Goal: Find specific page/section: Find specific page/section

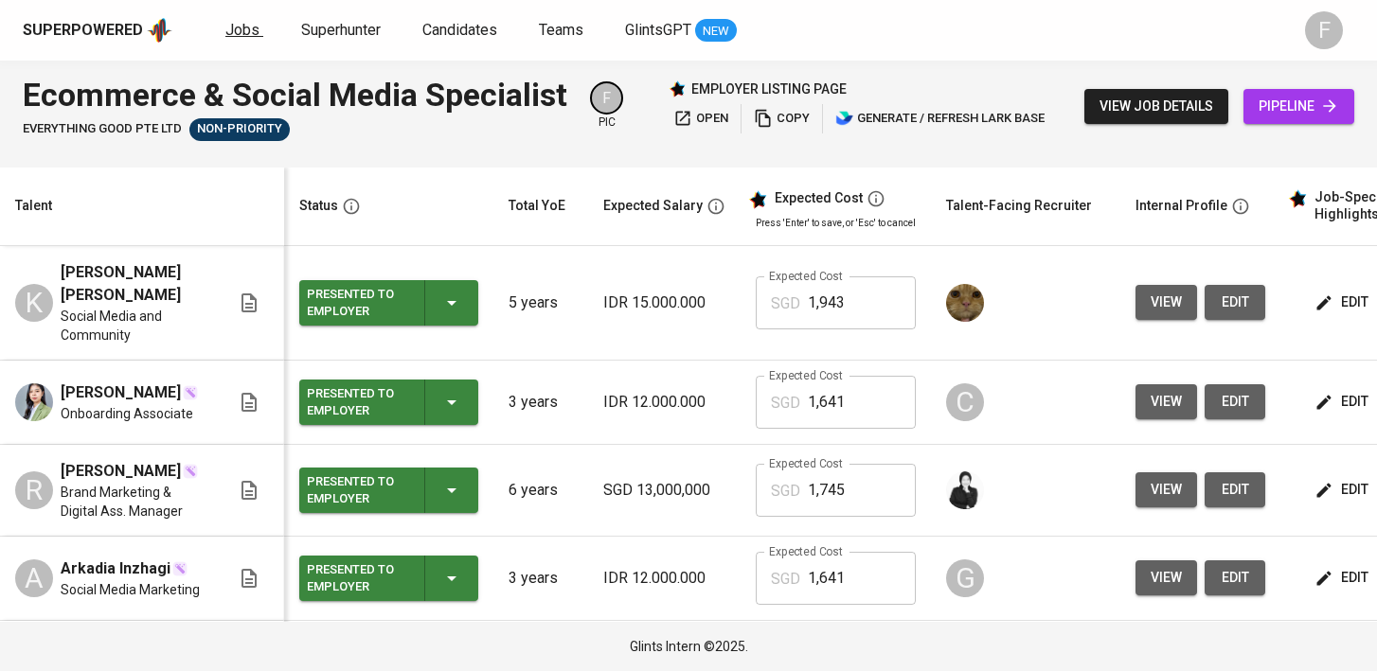
click at [229, 30] on span "Jobs" at bounding box center [242, 30] width 34 height 18
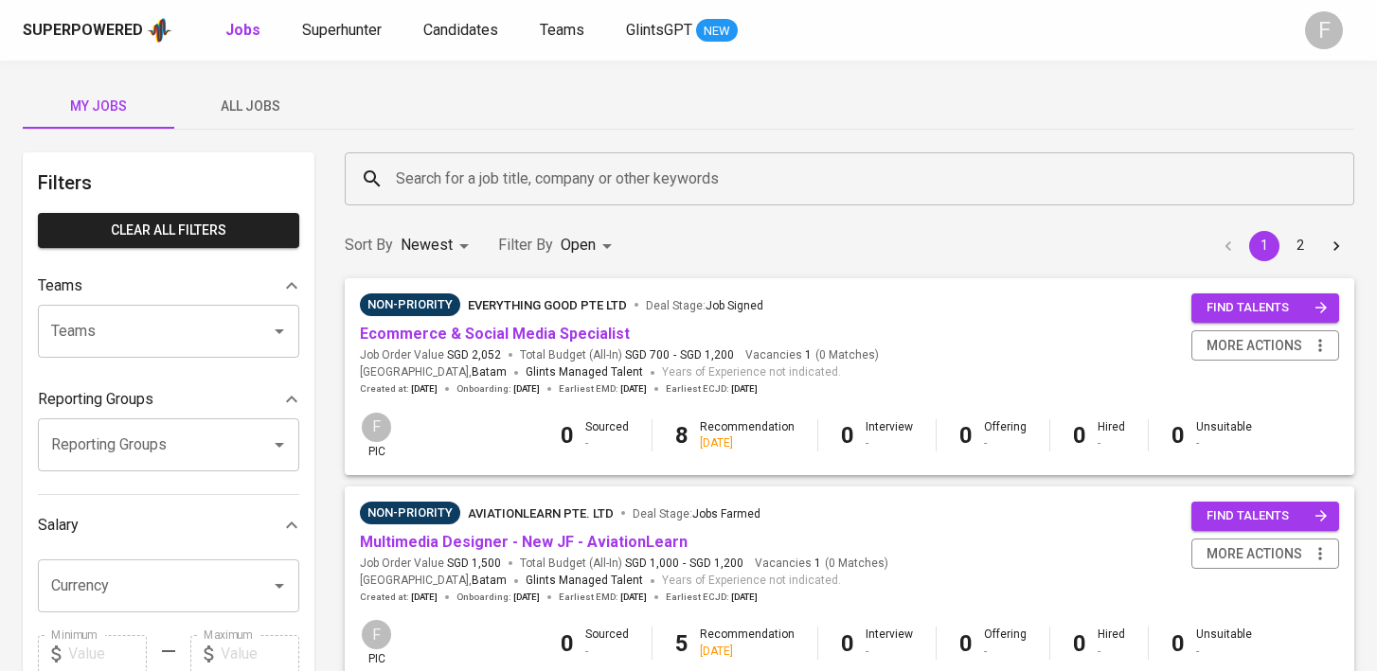
click at [478, 178] on input "Search for a job title, company or other keywords" at bounding box center [854, 179] width 926 height 36
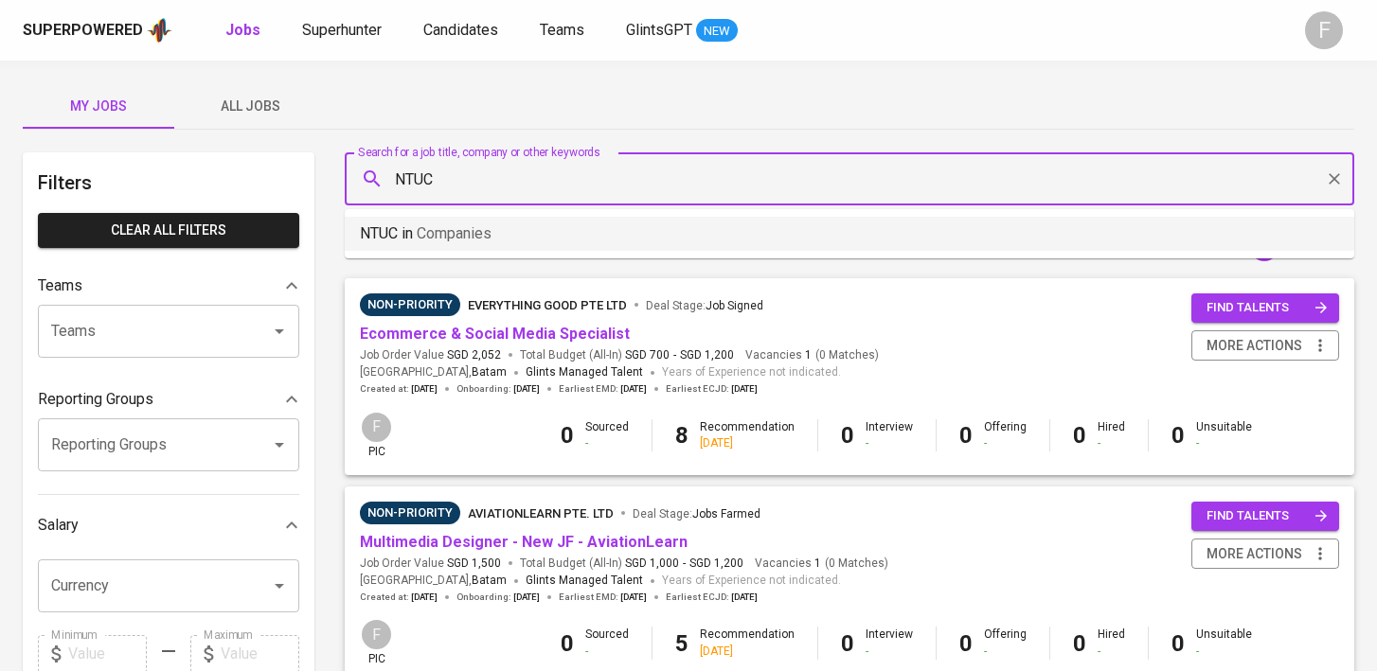
click at [549, 240] on li "NTUC in Companies" at bounding box center [849, 234] width 1009 height 34
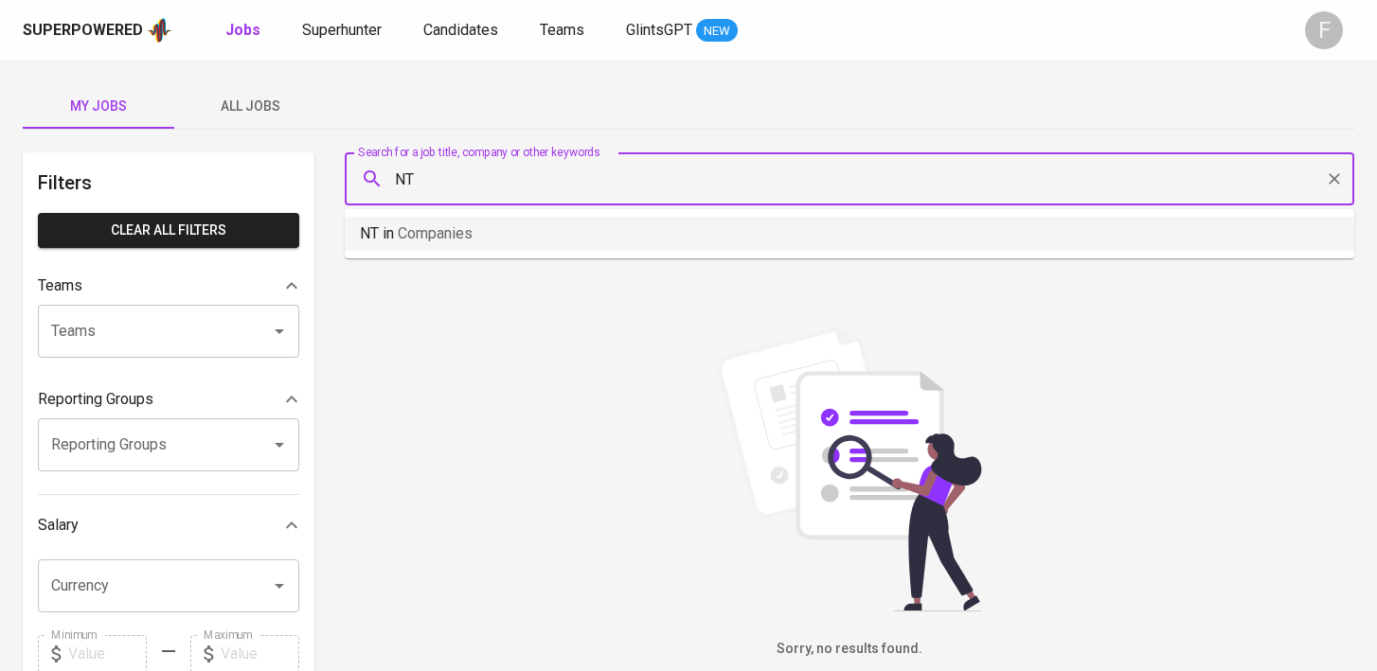
type input "N"
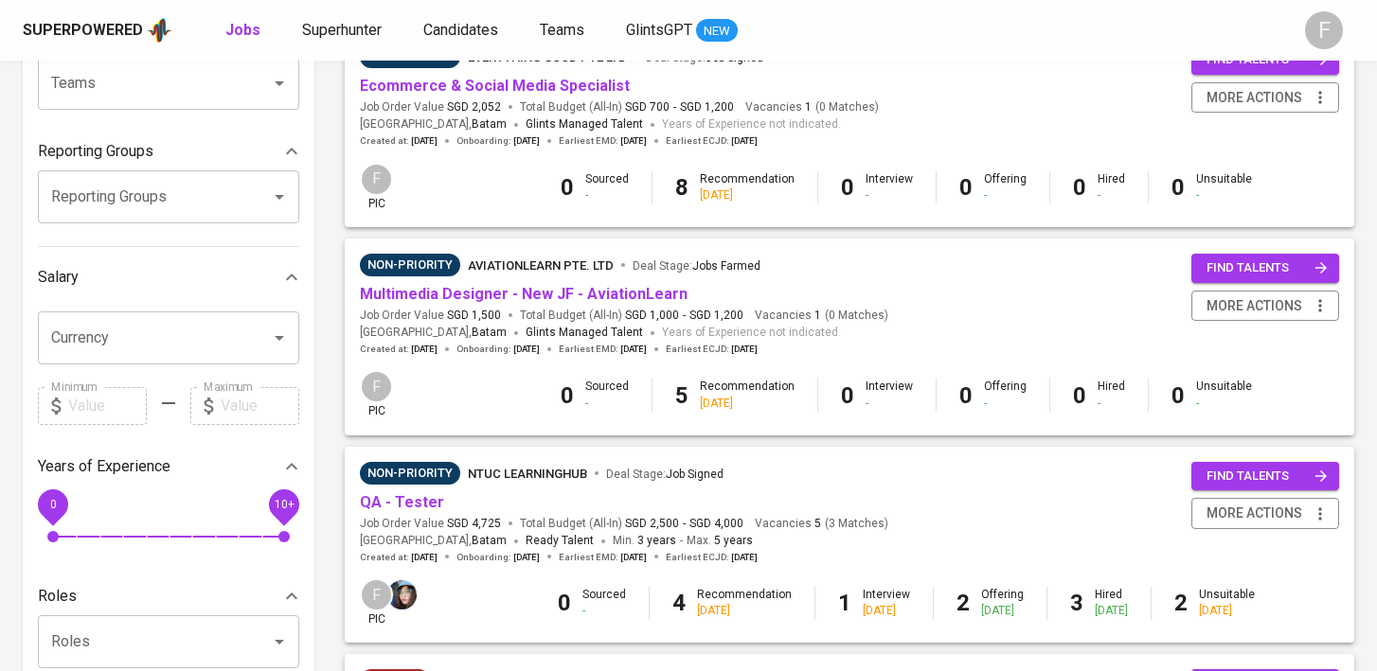
scroll to position [262, 0]
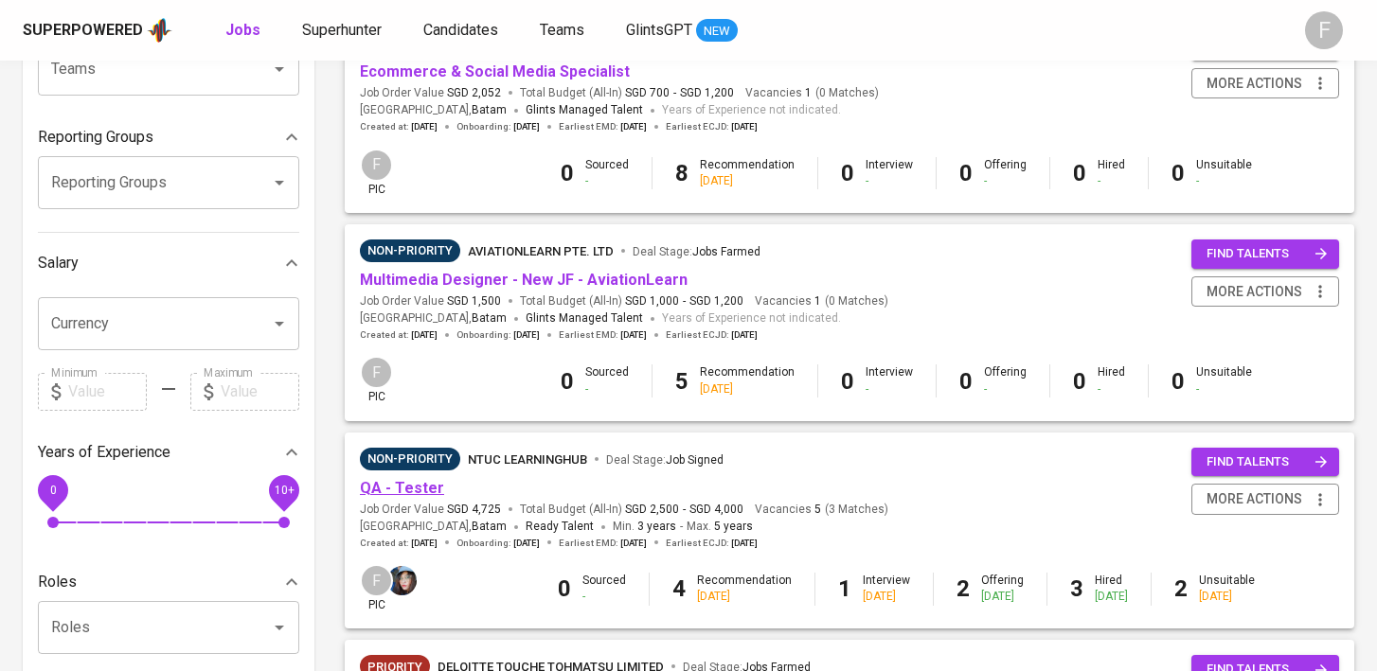
click at [423, 484] on link "QA - Tester" at bounding box center [402, 488] width 84 height 18
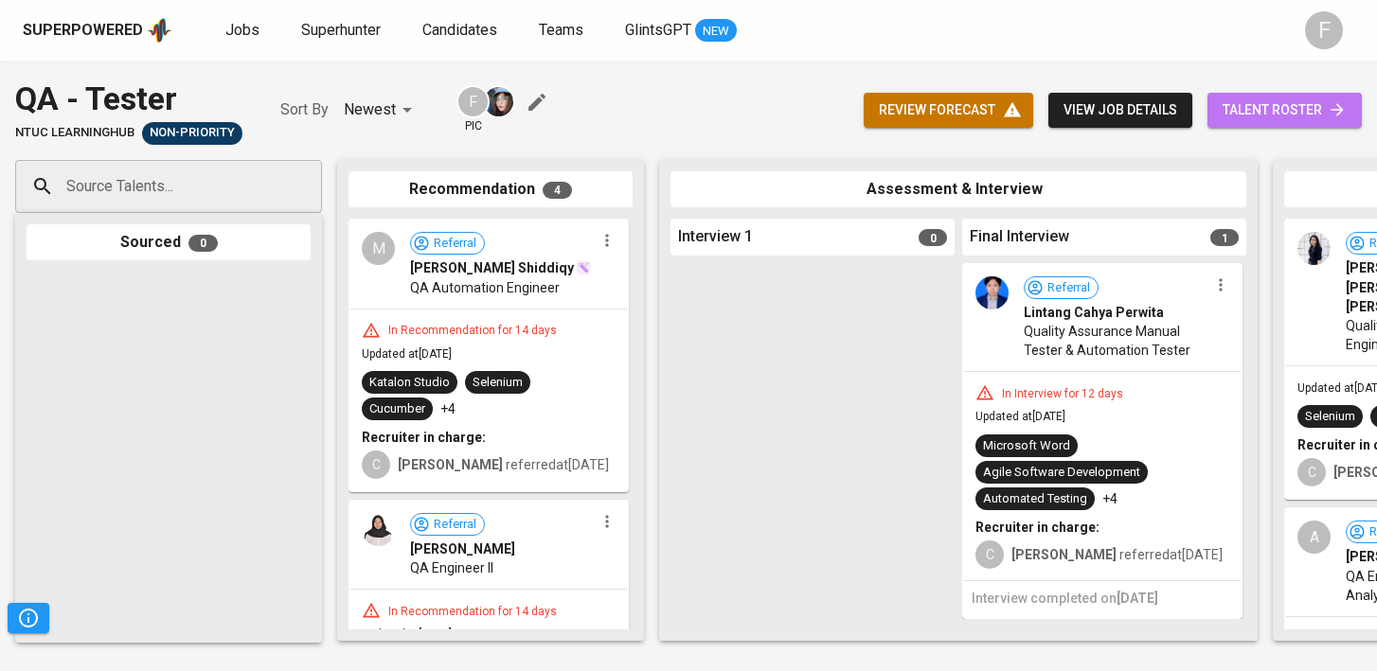
click at [1264, 112] on span "talent roster" at bounding box center [1284, 110] width 124 height 24
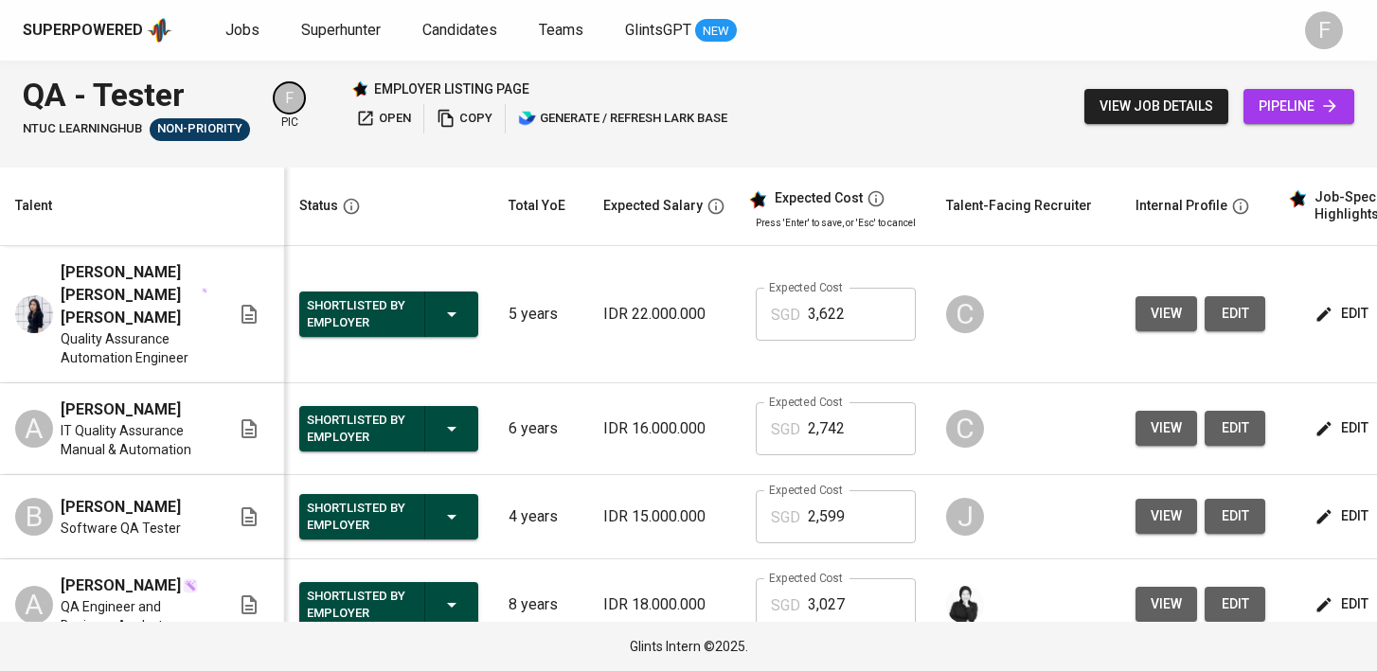
scroll to position [28, 0]
